Goal: Information Seeking & Learning: Find specific page/section

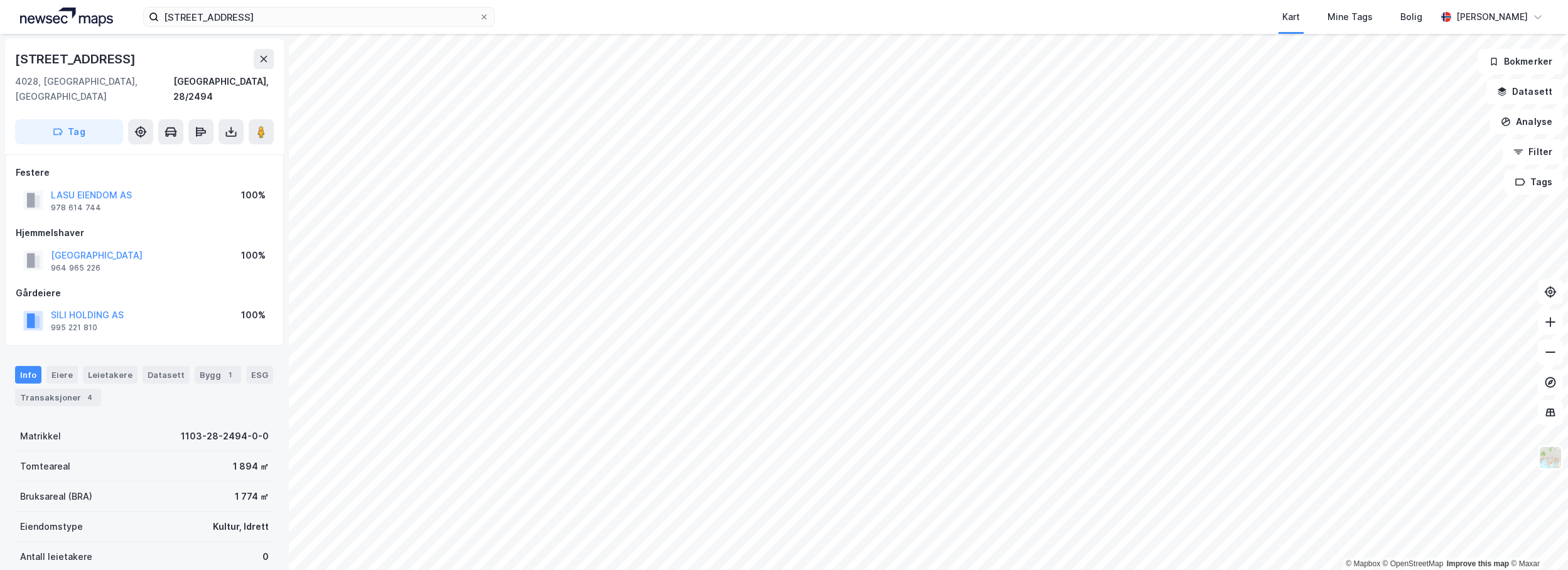
click at [304, 29] on div "[STREET_ADDRESS] Kart Mine Tags Bolig [PERSON_NAME]" at bounding box center [784, 17] width 1568 height 34
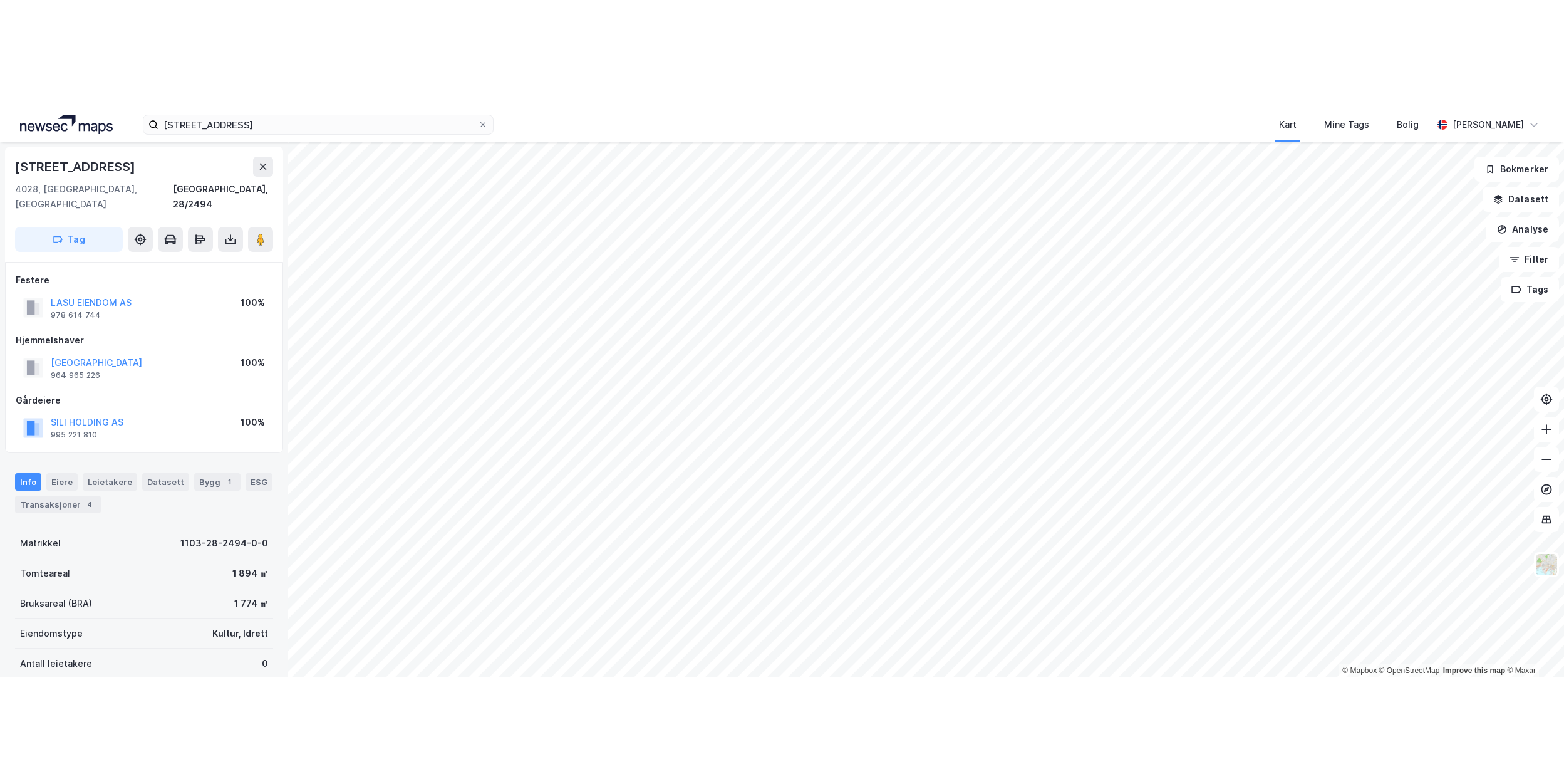
scroll to position [4, 0]
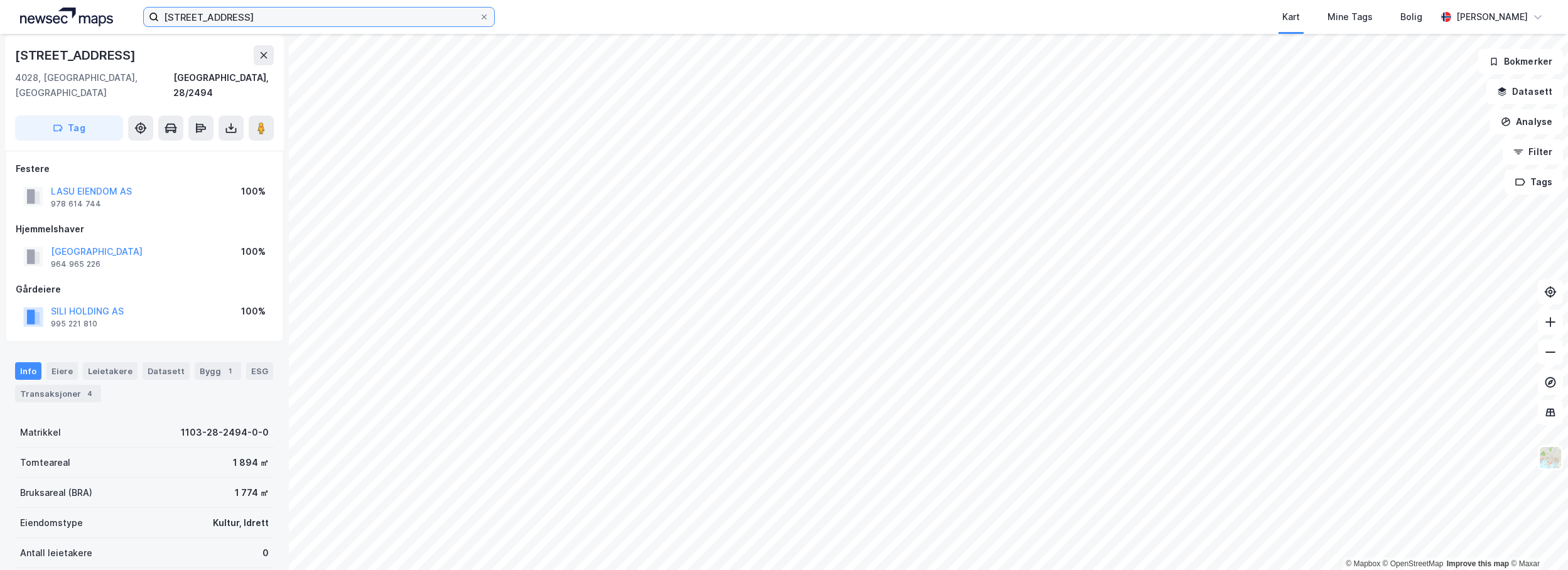
click at [267, 16] on input "[STREET_ADDRESS]" at bounding box center [319, 17] width 320 height 19
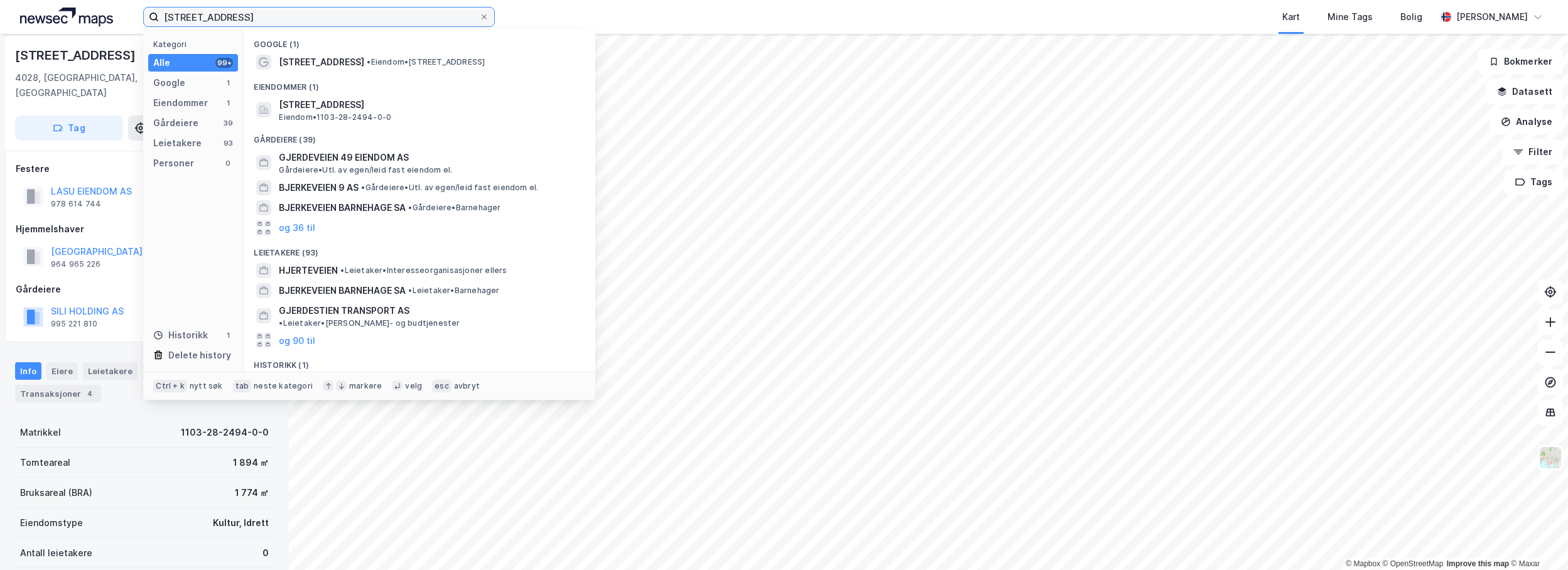
drag, startPoint x: 303, startPoint y: 16, endPoint x: 105, endPoint y: 24, distance: 198.2
click at [106, 24] on div "[STREET_ADDRESS] Kategori Alle 99+ Google 1 Eiendommer 1 Gårdeiere 39 Leietaker…" at bounding box center [784, 17] width 1568 height 34
paste input "[STREET_ADDRESS]"
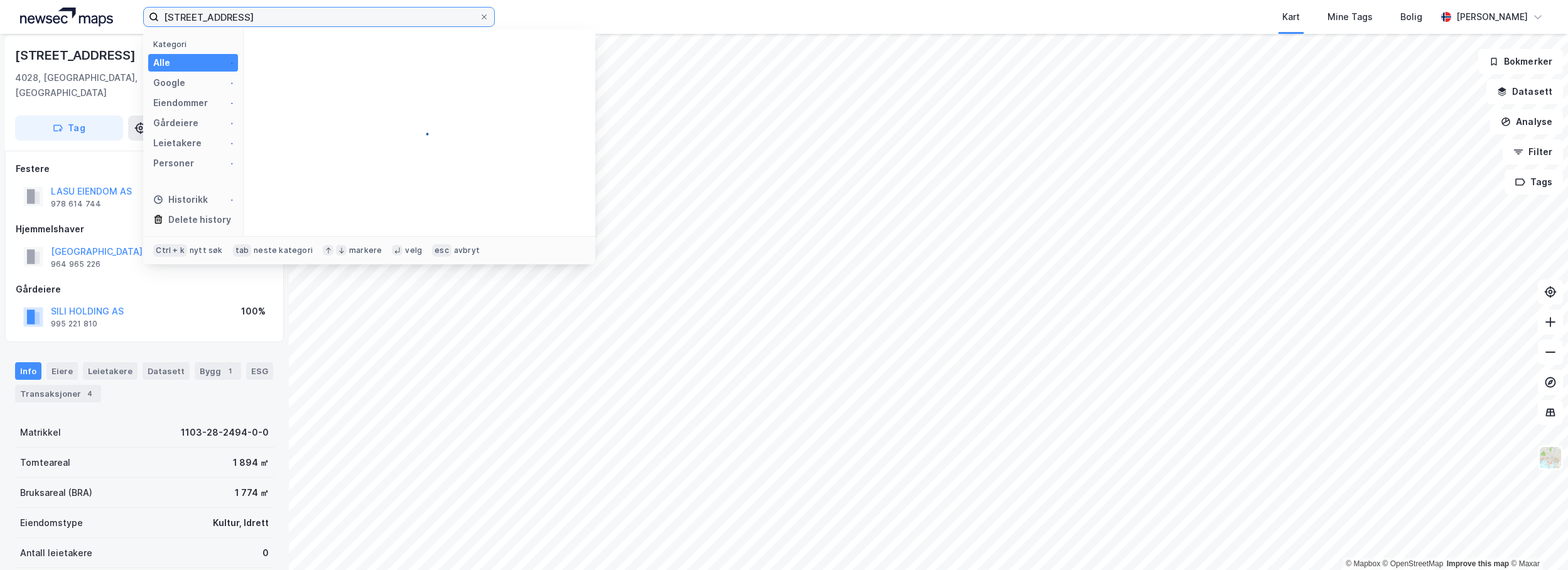
type input "[STREET_ADDRESS]"
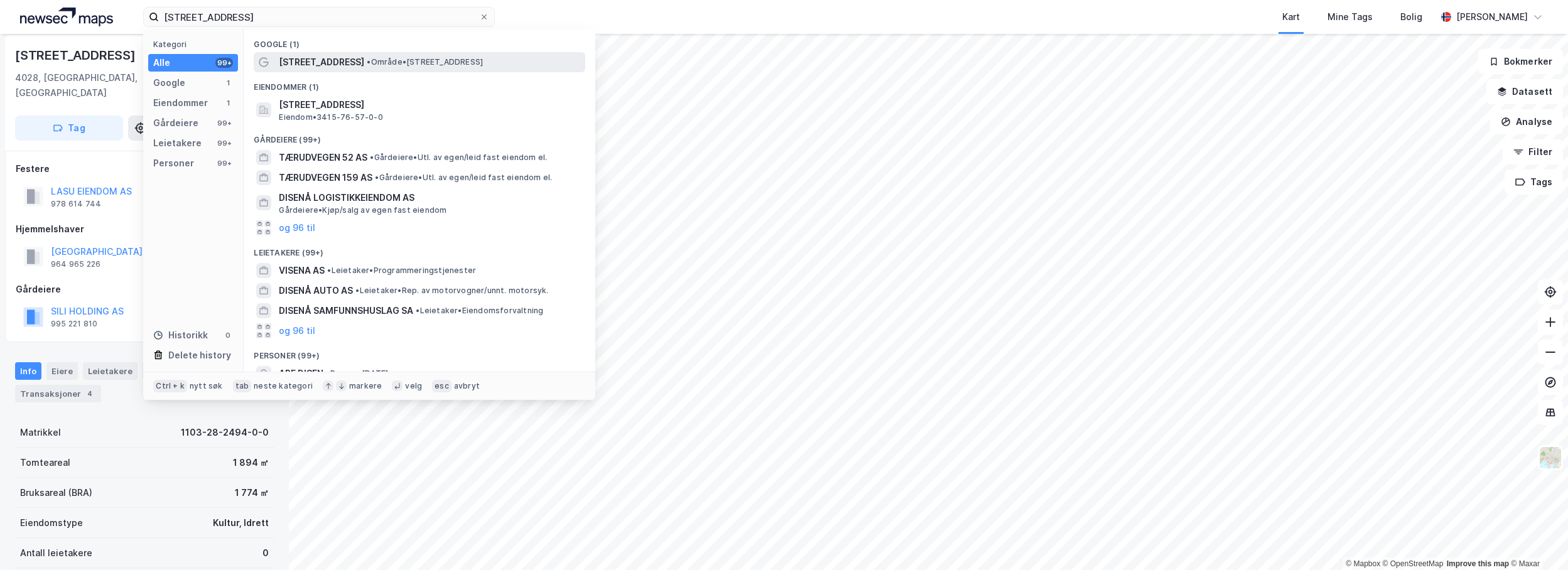
click at [353, 65] on span "[STREET_ADDRESS]" at bounding box center [322, 62] width 85 height 15
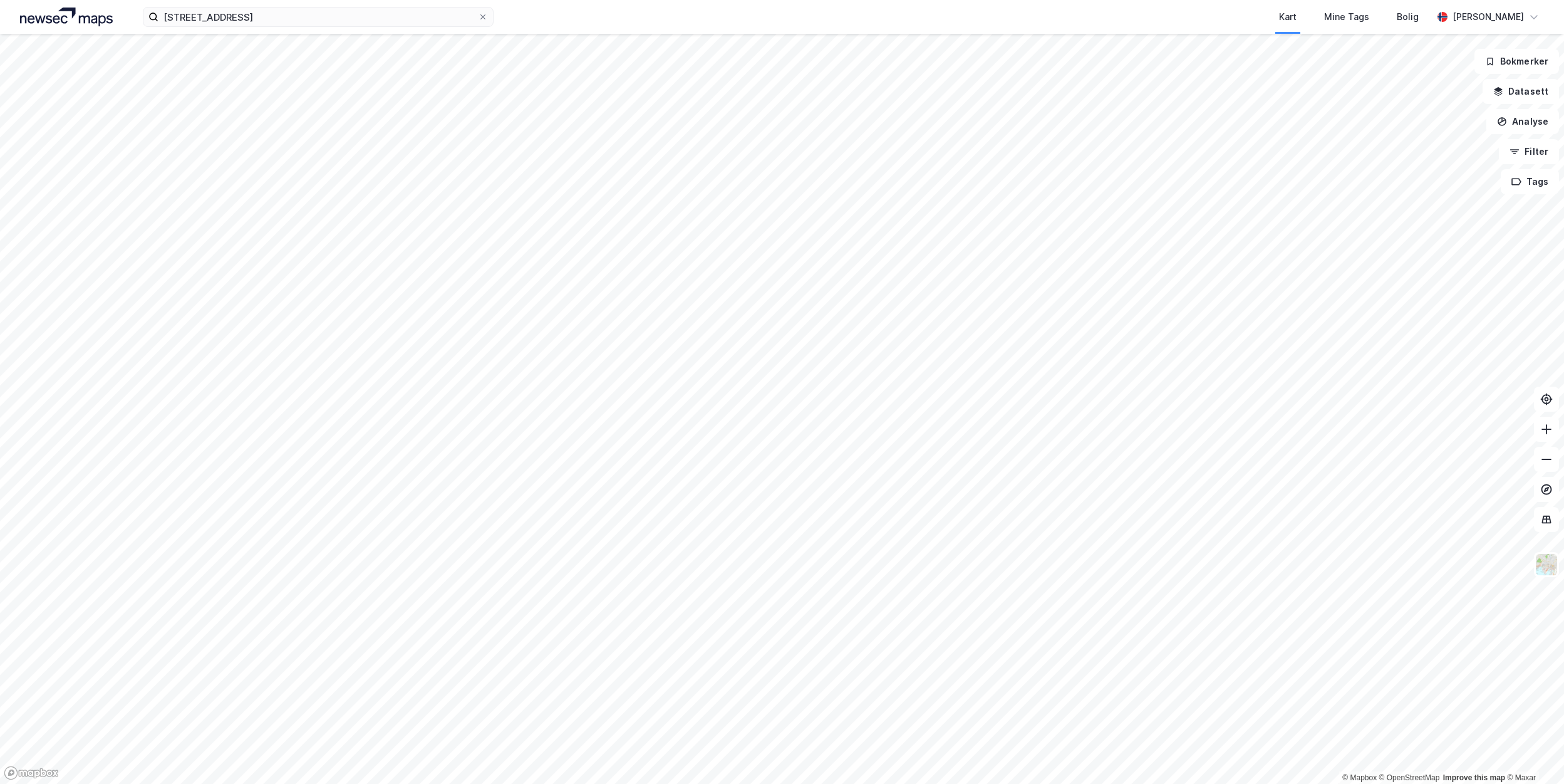
click at [1564, 353] on html "[STREET_ADDRESS] Kart Mine Tags Bolig [PERSON_NAME] © Mapbox © OpenStreetMap Im…" at bounding box center [782, 392] width 1564 height 784
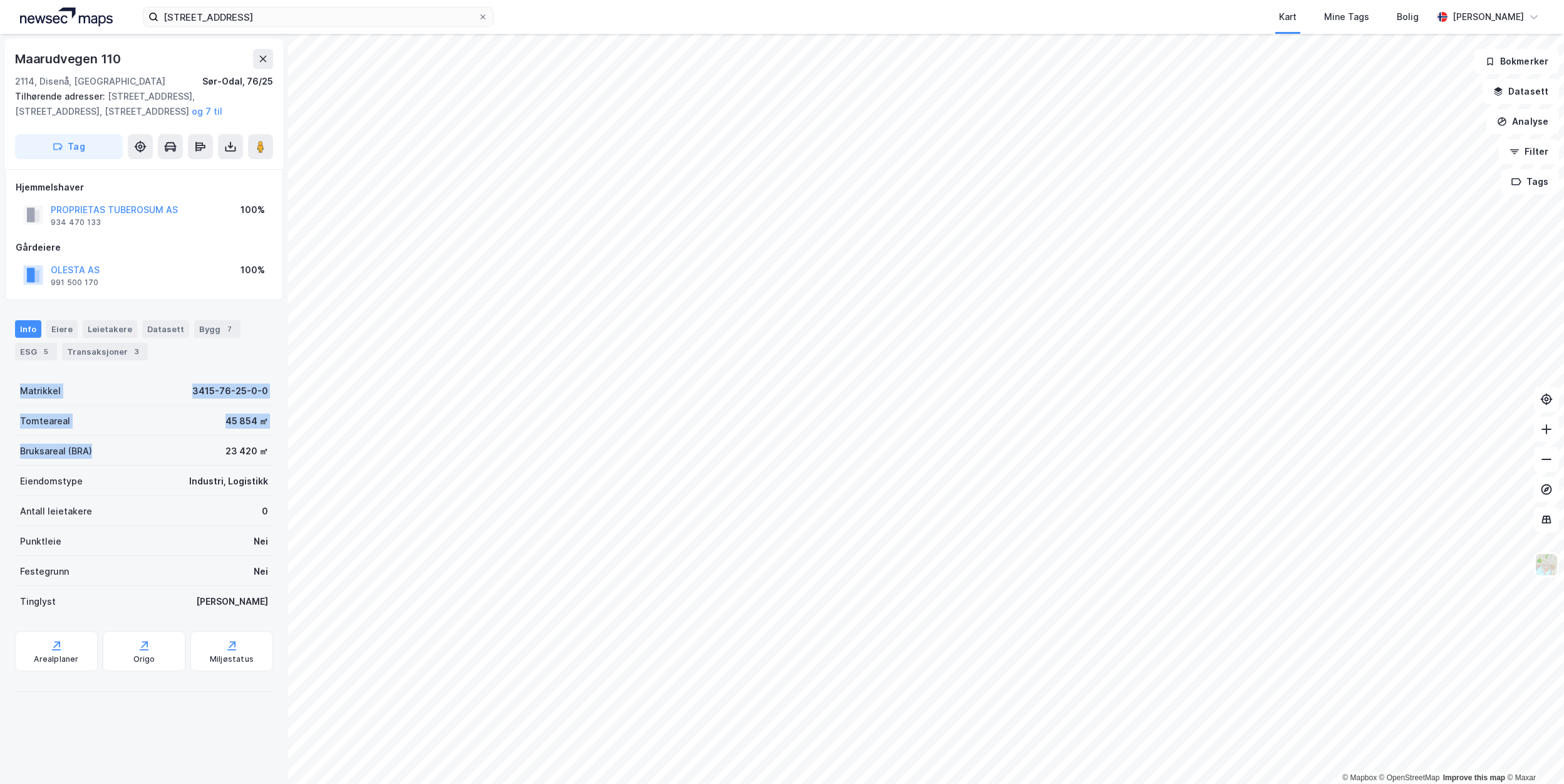
drag, startPoint x: 110, startPoint y: 451, endPoint x: 12, endPoint y: 396, distance: 112.4
click at [12, 396] on div "Maarudvegen 110 2114, Disenå, Innlandet [GEOGRAPHIC_DATA], 76/25 Tilhørende adr…" at bounding box center [144, 409] width 289 height 750
click at [258, 444] on div "23 420 ㎡" at bounding box center [246, 451] width 42 height 15
drag, startPoint x: 118, startPoint y: 459, endPoint x: 107, endPoint y: 459, distance: 11.0
click at [107, 459] on div "Bruksareal (BRA) 23 420 ㎡" at bounding box center [144, 451] width 258 height 30
